Goal: Register for event/course

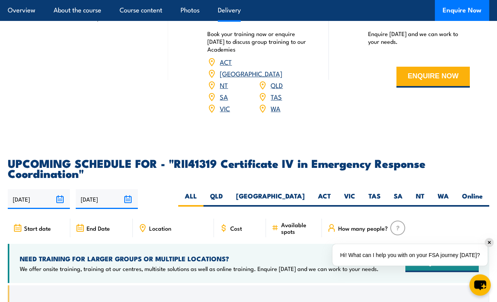
scroll to position [2042, 0]
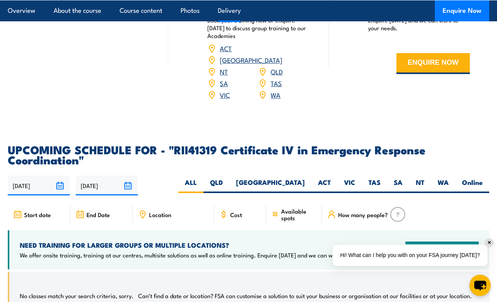
click at [449, 178] on label "WA" at bounding box center [443, 185] width 24 height 15
click at [449, 178] on input "WA" at bounding box center [451, 180] width 5 height 5
radio input "true"
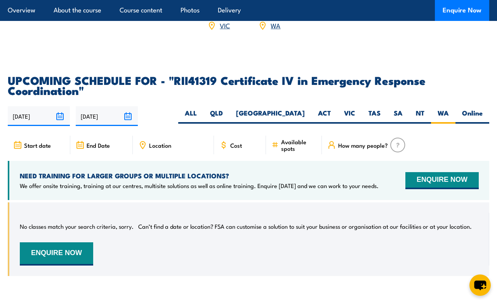
scroll to position [2114, 0]
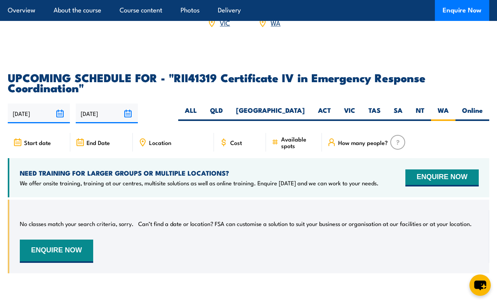
click at [127, 104] on input "02/04/2026" at bounding box center [107, 114] width 62 height 20
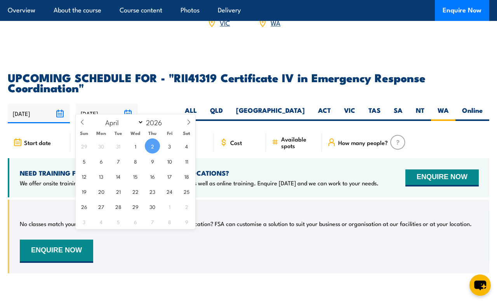
click at [184, 127] on span at bounding box center [188, 125] width 13 height 21
click at [186, 127] on span at bounding box center [188, 125] width 13 height 21
click at [189, 128] on span at bounding box center [188, 125] width 13 height 21
click at [185, 130] on span at bounding box center [188, 125] width 13 height 21
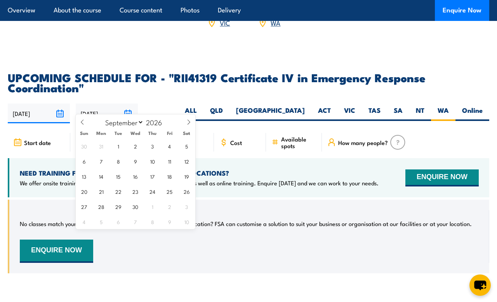
click at [186, 122] on icon at bounding box center [188, 122] width 5 height 5
click at [187, 127] on span at bounding box center [188, 125] width 13 height 21
click at [189, 127] on span at bounding box center [188, 125] width 13 height 21
select select "11"
click at [148, 207] on span "31" at bounding box center [152, 206] width 15 height 15
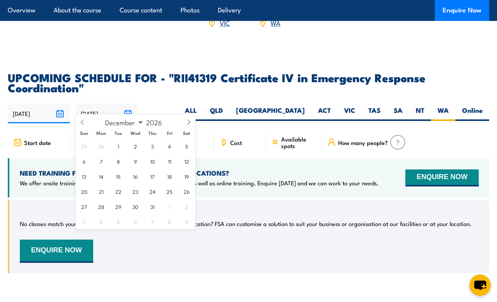
type input "[DATE]"
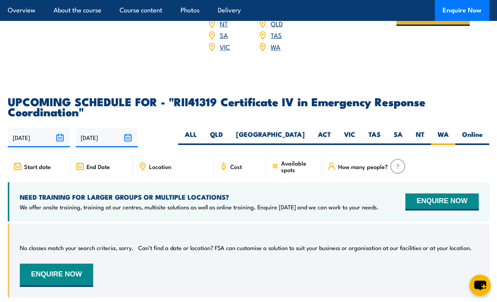
scroll to position [2088, 0]
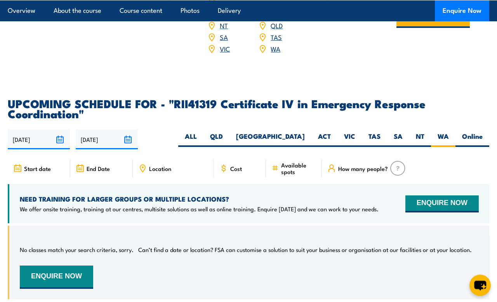
click at [474, 132] on label "Online" at bounding box center [472, 139] width 34 height 15
click at [483, 132] on input "Online" at bounding box center [485, 134] width 5 height 5
radio input "true"
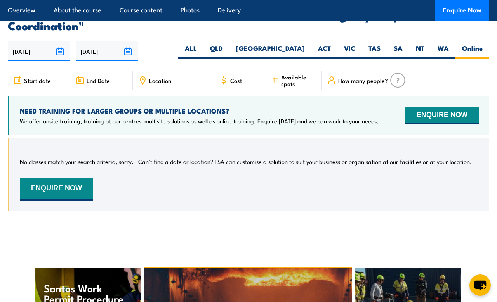
click at [203, 44] on label "ALL" at bounding box center [190, 51] width 25 height 15
click at [202, 44] on input "ALL" at bounding box center [199, 46] width 5 height 5
radio input "true"
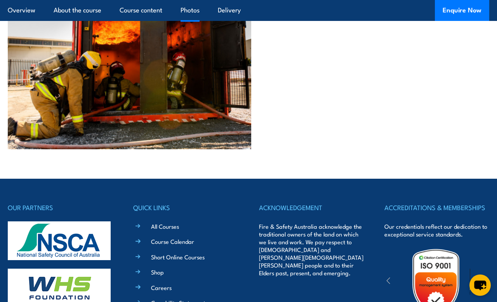
scroll to position [2797, 0]
click at [199, 268] on li "Shop" at bounding box center [191, 272] width 94 height 9
click at [204, 253] on link "Short Online Courses" at bounding box center [178, 257] width 54 height 8
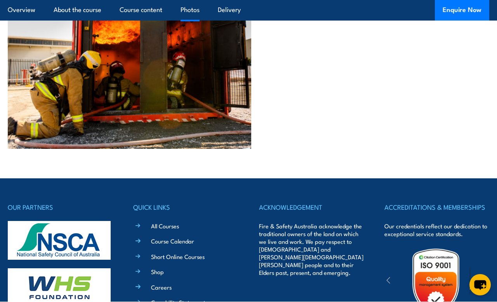
scroll to position [2825, 0]
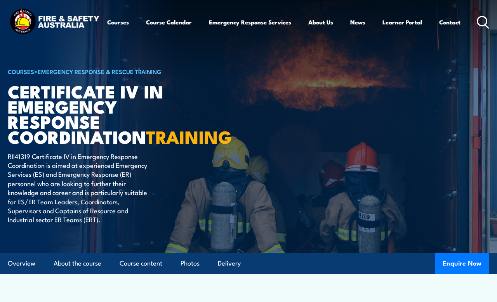
scroll to position [2177, 0]
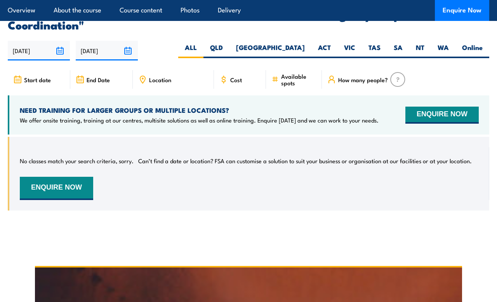
click at [184, 203] on div "No classes match your search criteria, sorry. Can’t find a date or location? FS…" at bounding box center [248, 179] width 481 height 85
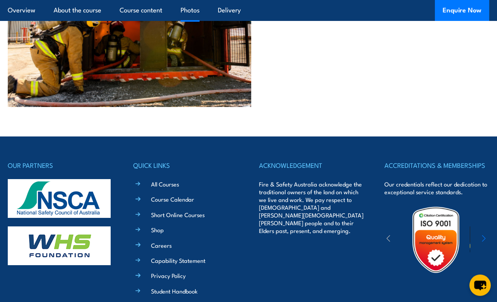
scroll to position [2785, 0]
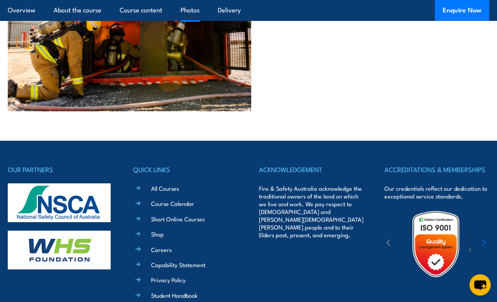
click at [188, 200] on link "Course Calendar" at bounding box center [172, 204] width 43 height 8
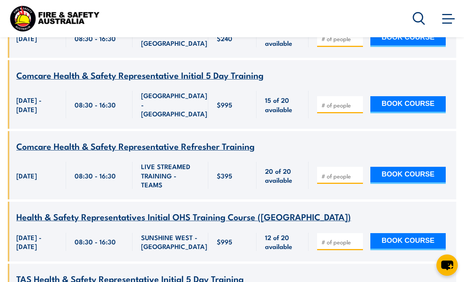
scroll to position [16942, 0]
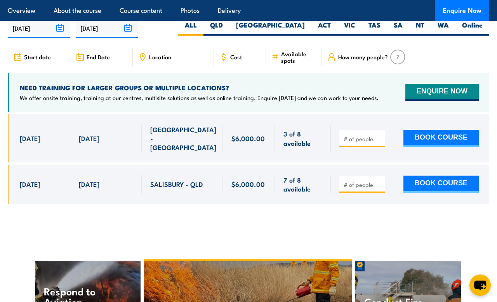
scroll to position [1835, 0]
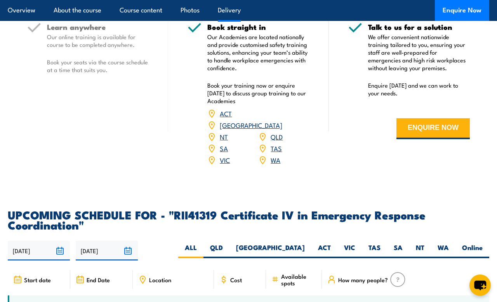
scroll to position [1966, 0]
